Goal: Task Accomplishment & Management: Use online tool/utility

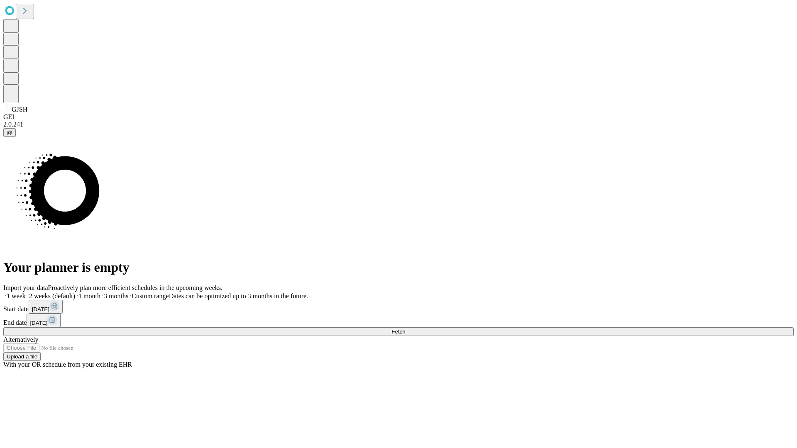
click at [405, 329] on span "Fetch" at bounding box center [398, 332] width 14 height 6
